Goal: Find specific page/section: Find specific page/section

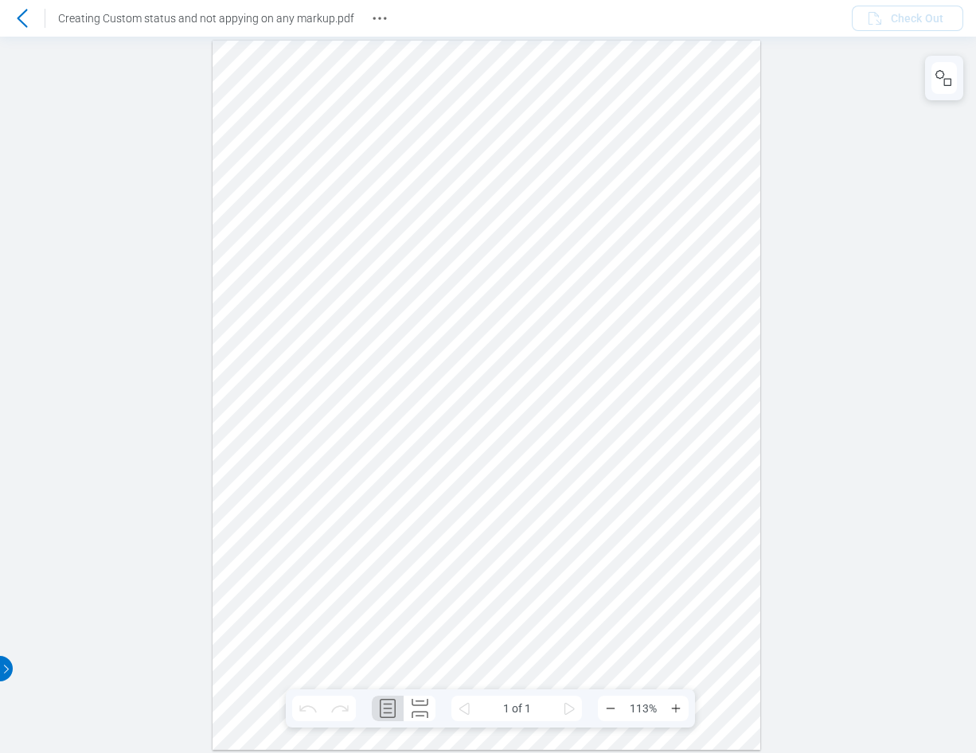
drag, startPoint x: 363, startPoint y: 536, endPoint x: 388, endPoint y: 468, distance: 72.1
click at [363, 536] on div at bounding box center [487, 395] width 549 height 710
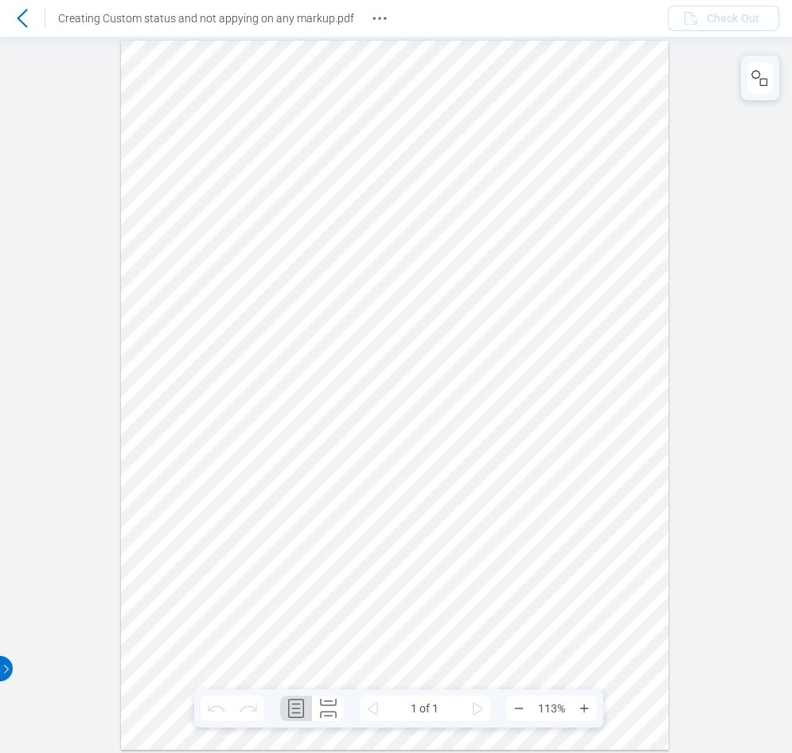
click at [20, 19] on icon at bounding box center [22, 18] width 10 height 18
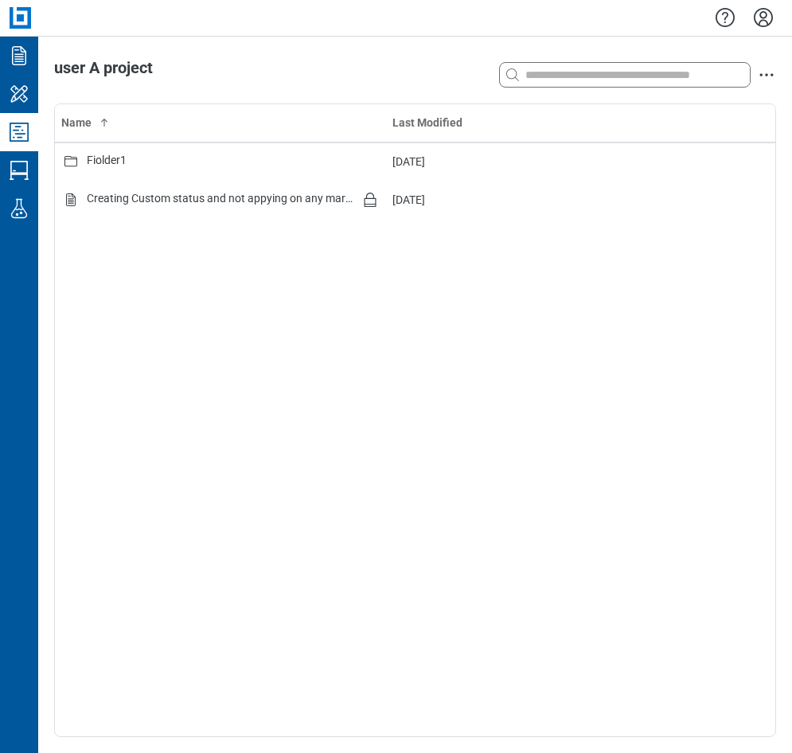
click at [767, 18] on icon "Settings" at bounding box center [763, 17] width 25 height 25
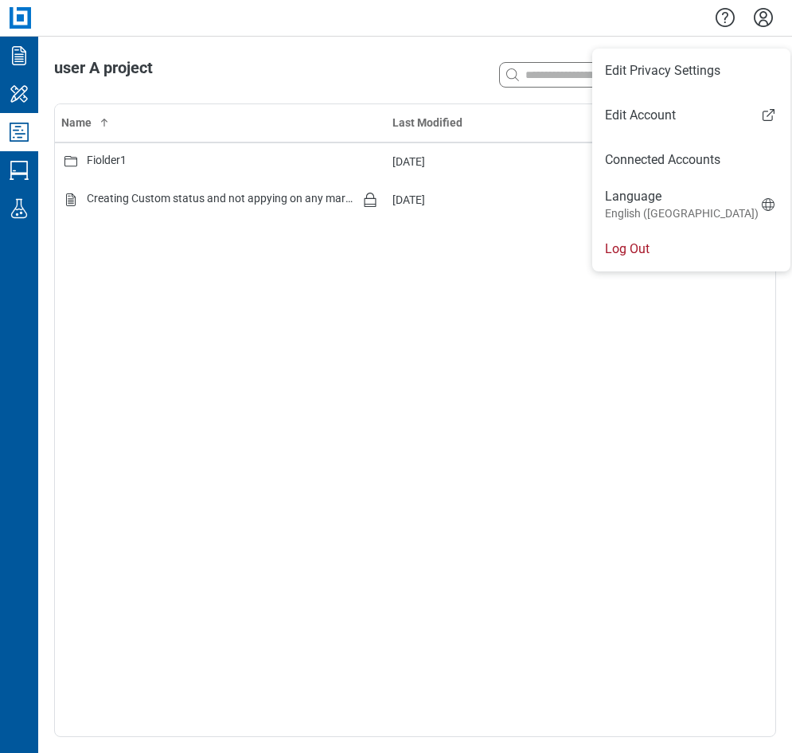
click at [652, 251] on li "Log Out" at bounding box center [692, 249] width 198 height 45
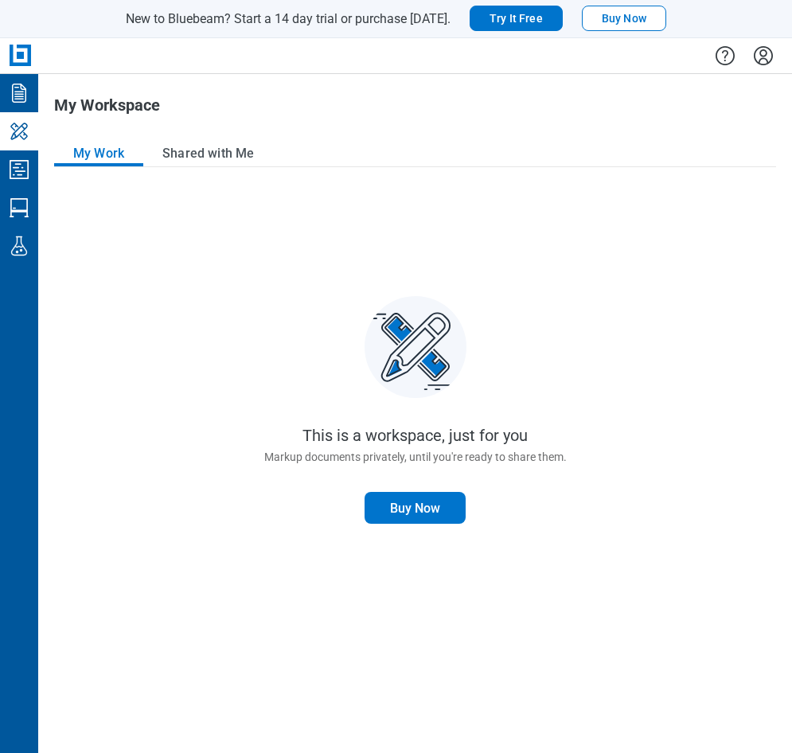
drag, startPoint x: 251, startPoint y: 245, endPoint x: 217, endPoint y: 227, distance: 38.8
click at [251, 245] on div "This is a workspace, just for you Markup documents privately, until you're read…" at bounding box center [415, 461] width 722 height 551
click at [21, 166] on icon "Studio Projects" at bounding box center [18, 169] width 25 height 25
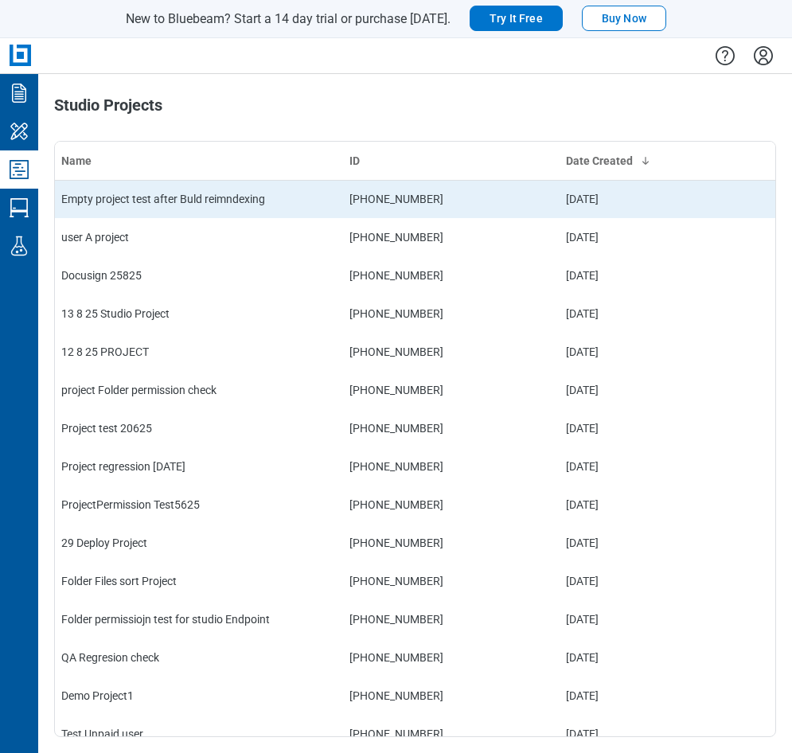
click at [217, 193] on td "Empty project test after Buld reimndexing" at bounding box center [199, 199] width 288 height 38
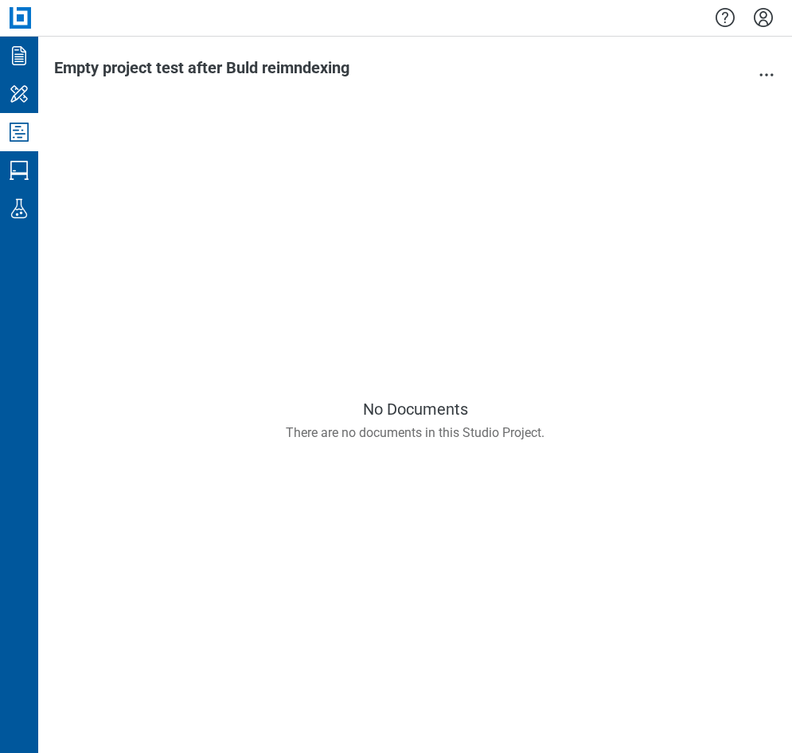
click at [448, 382] on div "No Documents There are no documents in this Studio Project." at bounding box center [415, 421] width 722 height 634
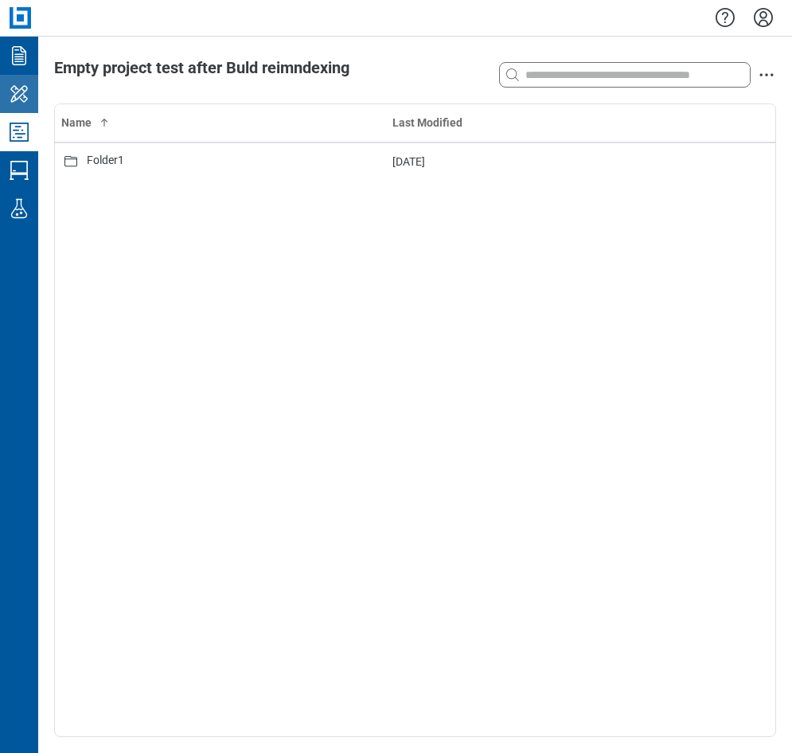
click at [20, 91] on icon "My Workspace" at bounding box center [18, 93] width 25 height 25
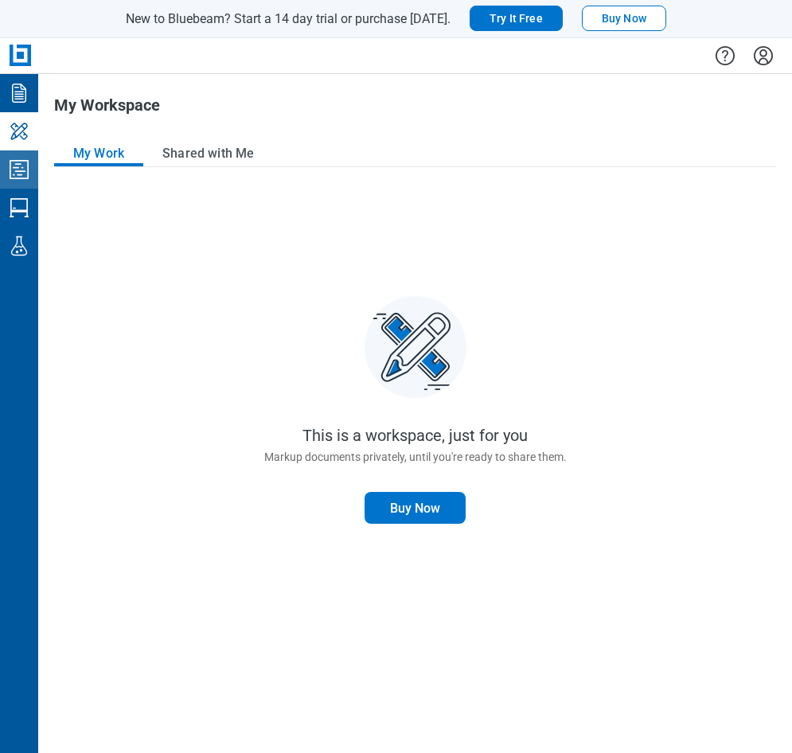
click at [25, 174] on icon "Studio Projects" at bounding box center [18, 169] width 25 height 25
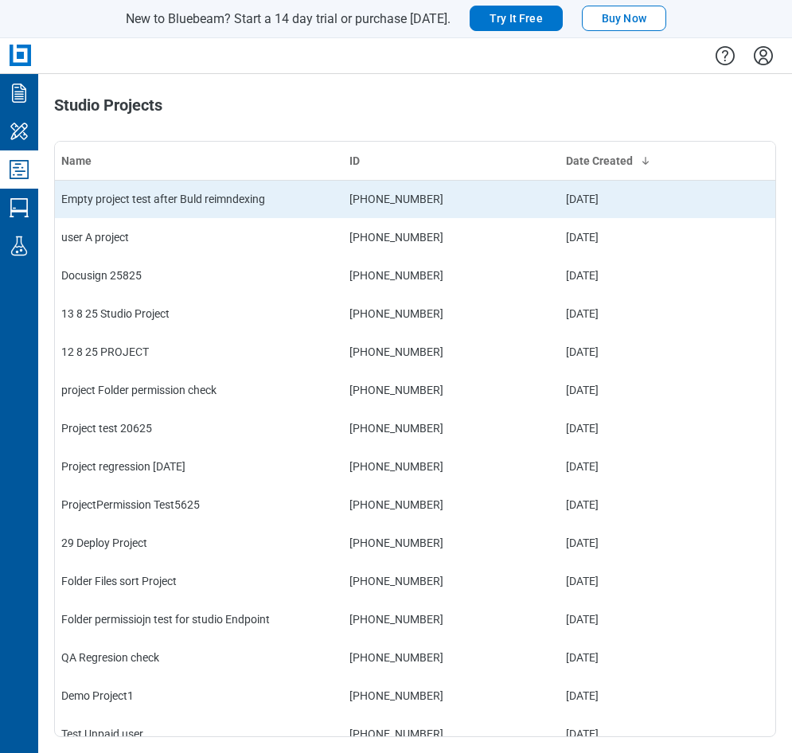
click at [213, 202] on td "Empty project test after Buld reimndexing" at bounding box center [199, 199] width 288 height 38
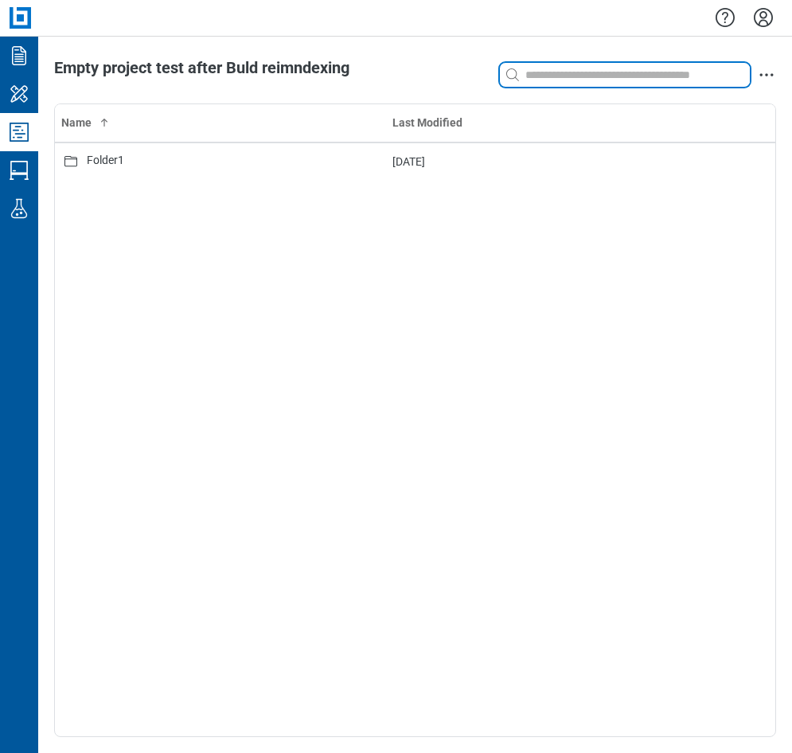
click at [569, 79] on input at bounding box center [636, 75] width 228 height 18
type input "*"
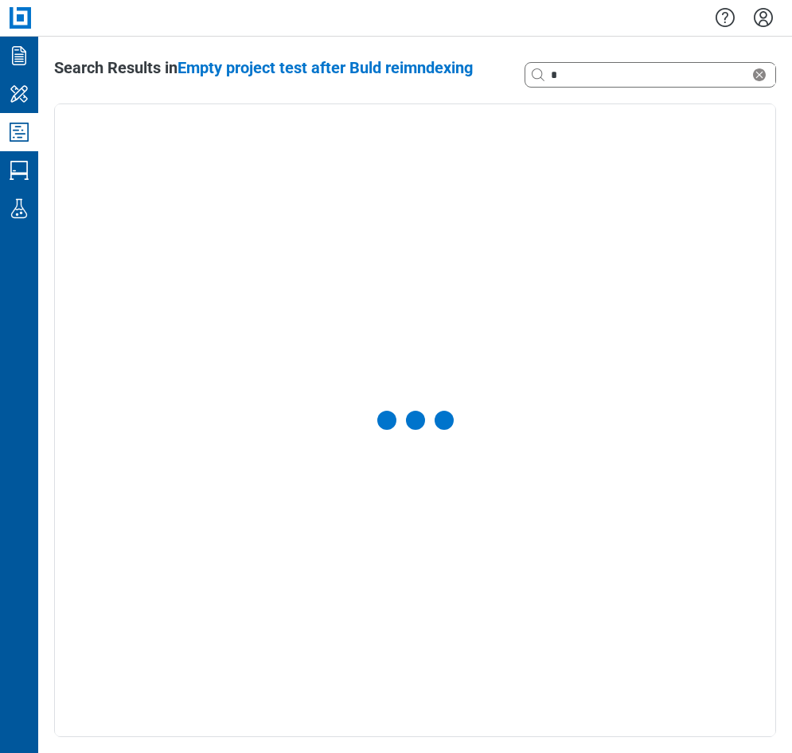
select select "**********"
